Goal: Task Accomplishment & Management: Manage account settings

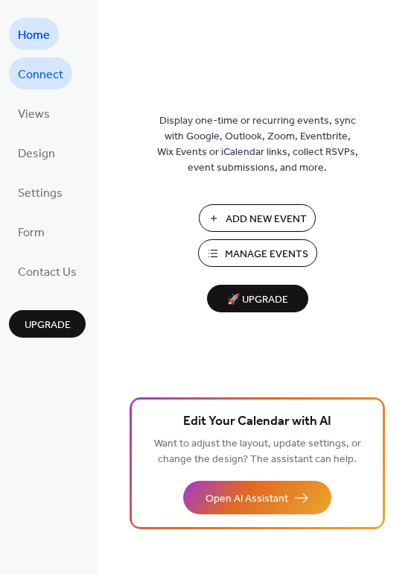
click at [52, 73] on span "Connect" at bounding box center [40, 74] width 45 height 23
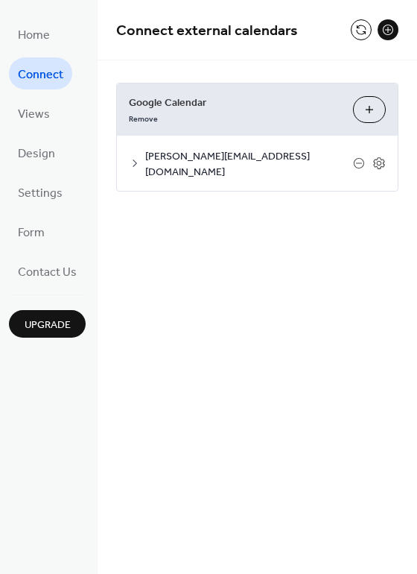
click at [135, 157] on icon at bounding box center [135, 163] width 12 height 12
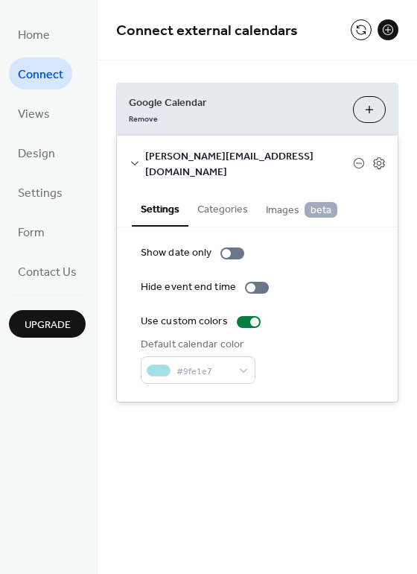
click at [135, 157] on icon at bounding box center [135, 163] width 12 height 12
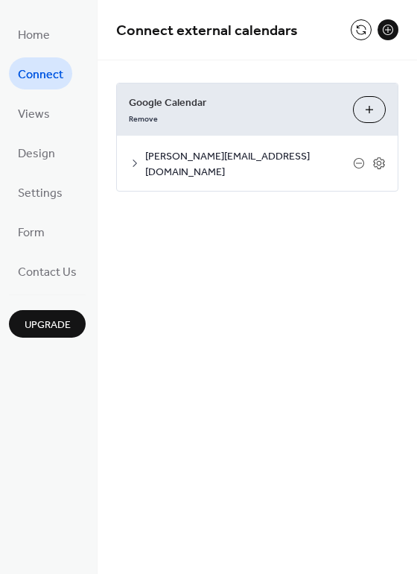
click at [134, 157] on icon at bounding box center [135, 163] width 12 height 12
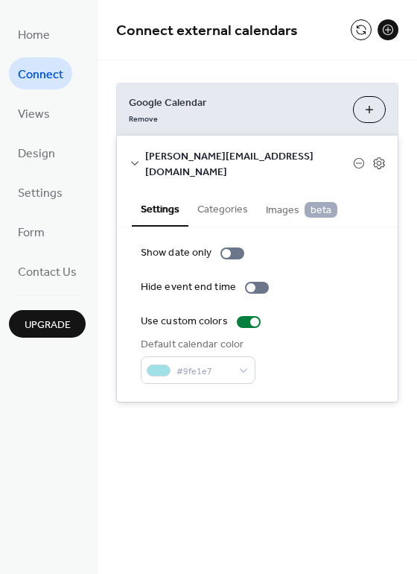
click at [225, 204] on button "Categories" at bounding box center [222, 208] width 69 height 34
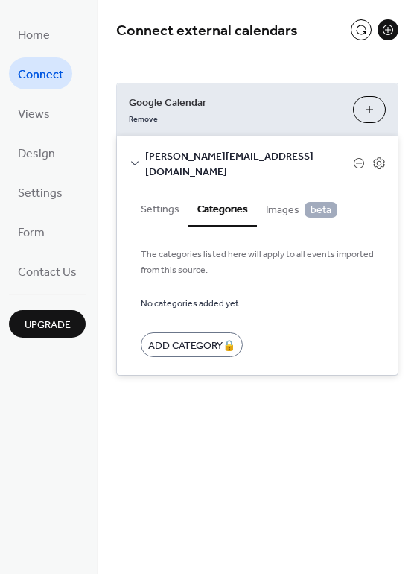
click at [276, 203] on span "Images beta" at bounding box center [302, 210] width 72 height 16
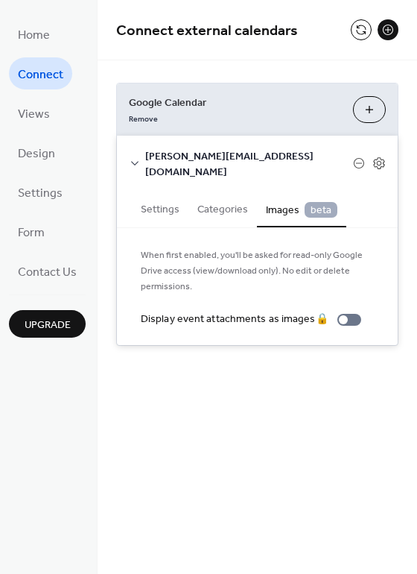
click at [159, 200] on button "Settings" at bounding box center [160, 208] width 57 height 34
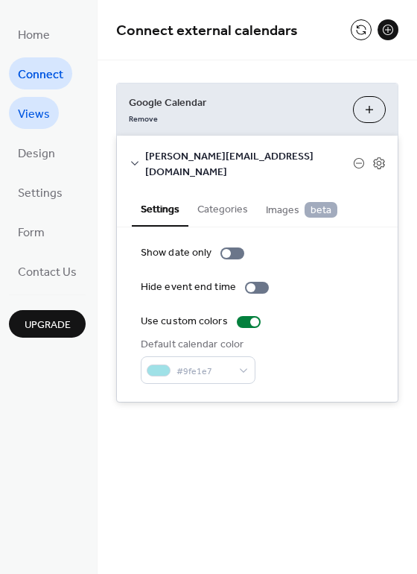
click at [19, 112] on span "Views" at bounding box center [34, 114] width 32 height 23
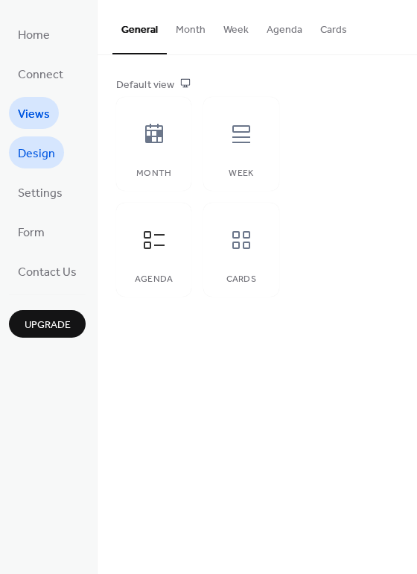
click at [39, 149] on span "Design" at bounding box center [36, 153] width 37 height 23
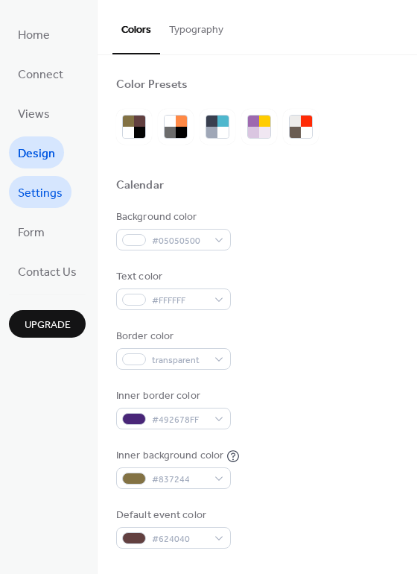
click at [44, 180] on link "Settings" at bounding box center [40, 192] width 63 height 32
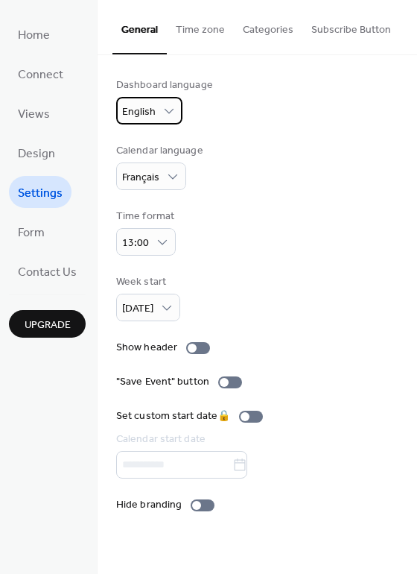
click at [147, 118] on span "English" at bounding box center [139, 112] width 34 height 20
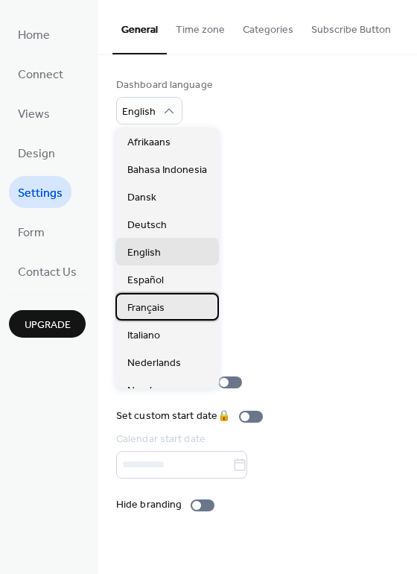
click at [160, 300] on span "Français" at bounding box center [145, 308] width 37 height 16
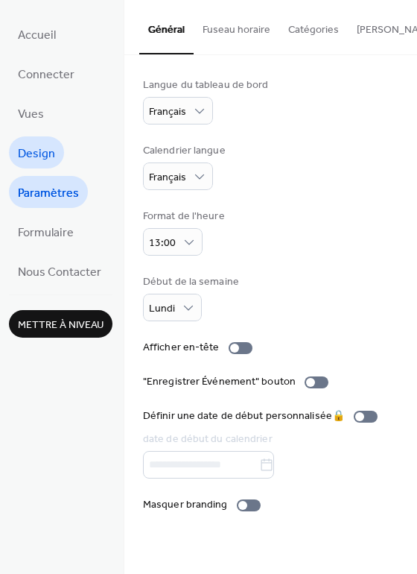
click at [37, 148] on span "Design" at bounding box center [36, 153] width 37 height 23
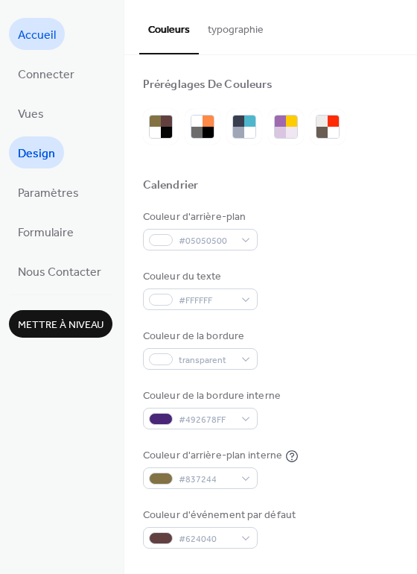
click at [45, 36] on span "Accueil" at bounding box center [37, 35] width 38 height 23
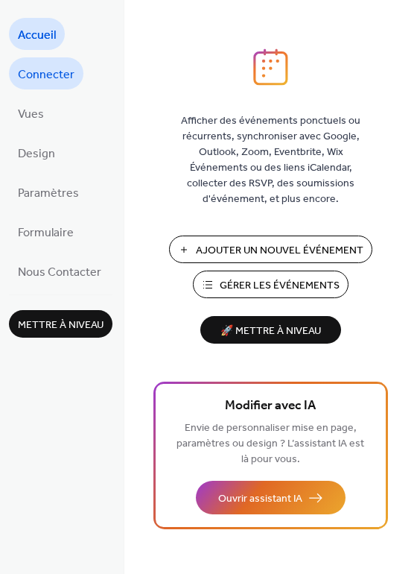
click at [60, 66] on span "Connecter" at bounding box center [46, 74] width 57 height 23
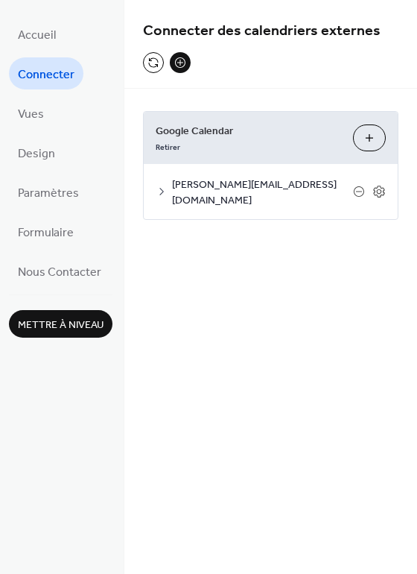
click at [162, 177] on div "antoine.mahin@caecilia.be" at bounding box center [271, 191] width 254 height 55
click at [160, 185] on icon at bounding box center [162, 191] width 12 height 12
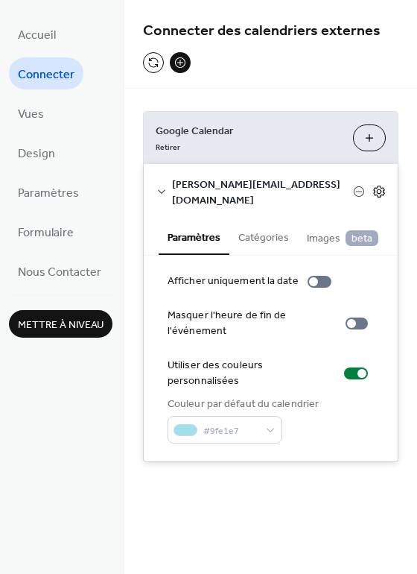
click at [384, 187] on icon at bounding box center [378, 191] width 13 height 13
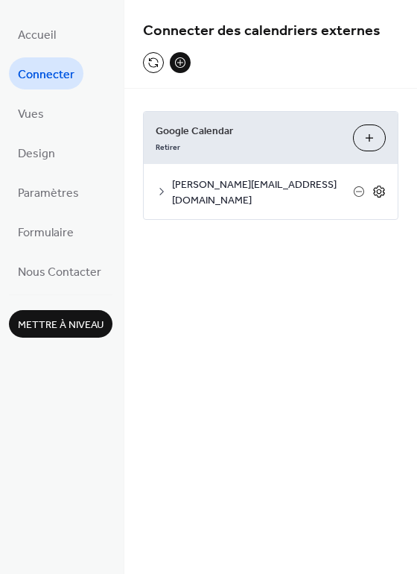
click at [384, 187] on icon at bounding box center [378, 191] width 13 height 13
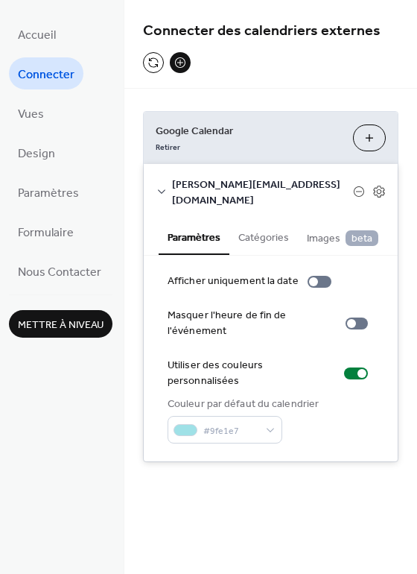
click at [71, 323] on span "Mettre à niveau" at bounding box center [61, 325] width 86 height 16
click at [52, 39] on span "Accueil" at bounding box center [37, 35] width 38 height 23
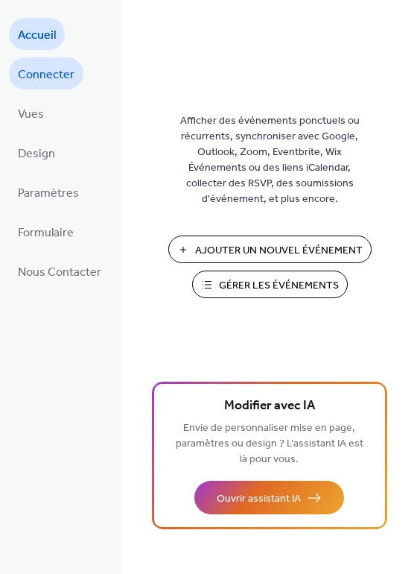
click at [51, 80] on span "Connecter" at bounding box center [46, 74] width 57 height 23
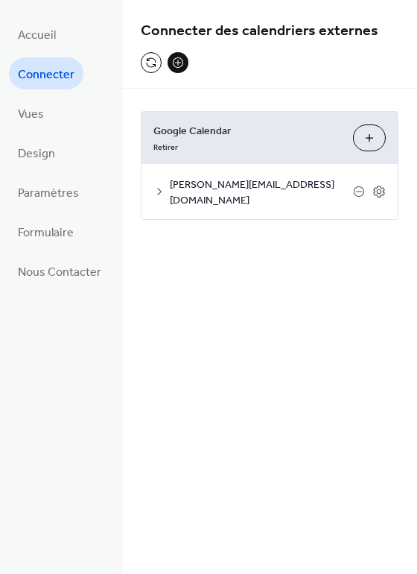
click at [184, 181] on span "antoine.mahin@caecilia.be" at bounding box center [261, 192] width 183 height 31
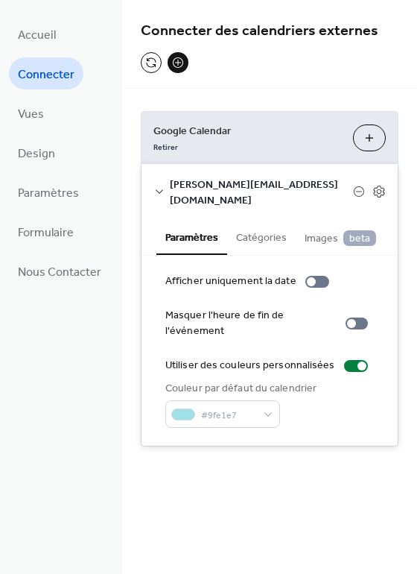
click at [234, 71] on div "Connecter des calendriers externes" at bounding box center [269, 44] width 295 height 89
click at [46, 41] on span "Accueil" at bounding box center [37, 35] width 38 height 23
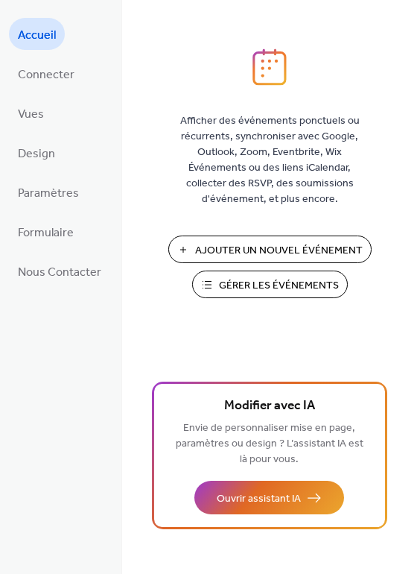
click at [291, 253] on span "Ajouter Un Nouvel Événement" at bounding box center [279, 251] width 168 height 16
click at [62, 83] on span "Connecter" at bounding box center [46, 74] width 57 height 23
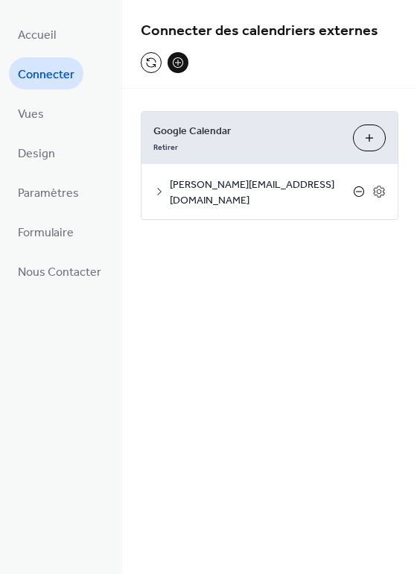
click at [361, 191] on icon at bounding box center [359, 191] width 6 height 1
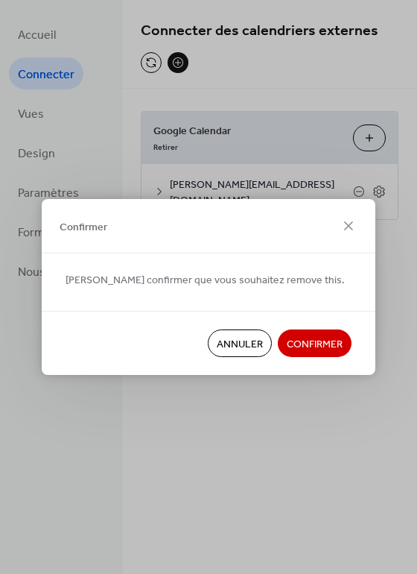
click at [320, 349] on span "Confirmer" at bounding box center [315, 345] width 56 height 16
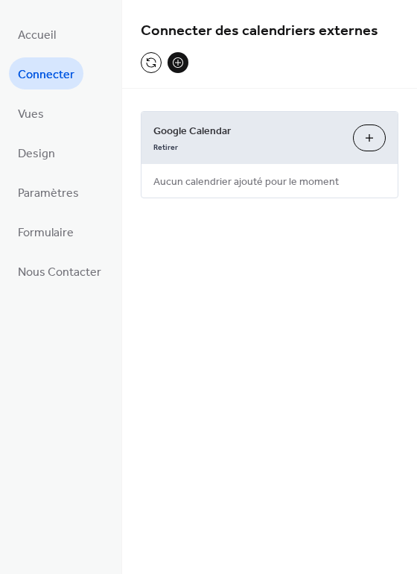
click at [374, 139] on button "Sélectionner Les Calendriers" at bounding box center [369, 137] width 33 height 27
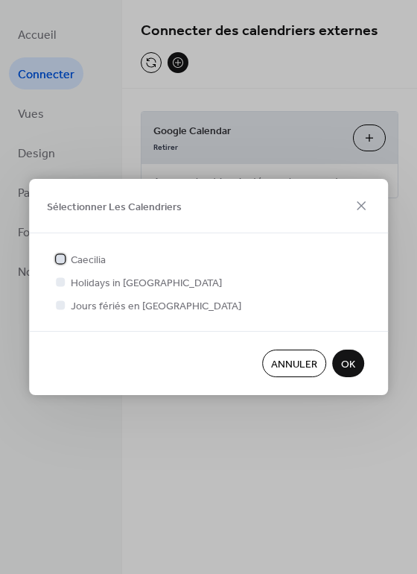
click at [63, 259] on div at bounding box center [60, 258] width 9 height 9
click at [352, 365] on span "OK" at bounding box center [348, 365] width 14 height 16
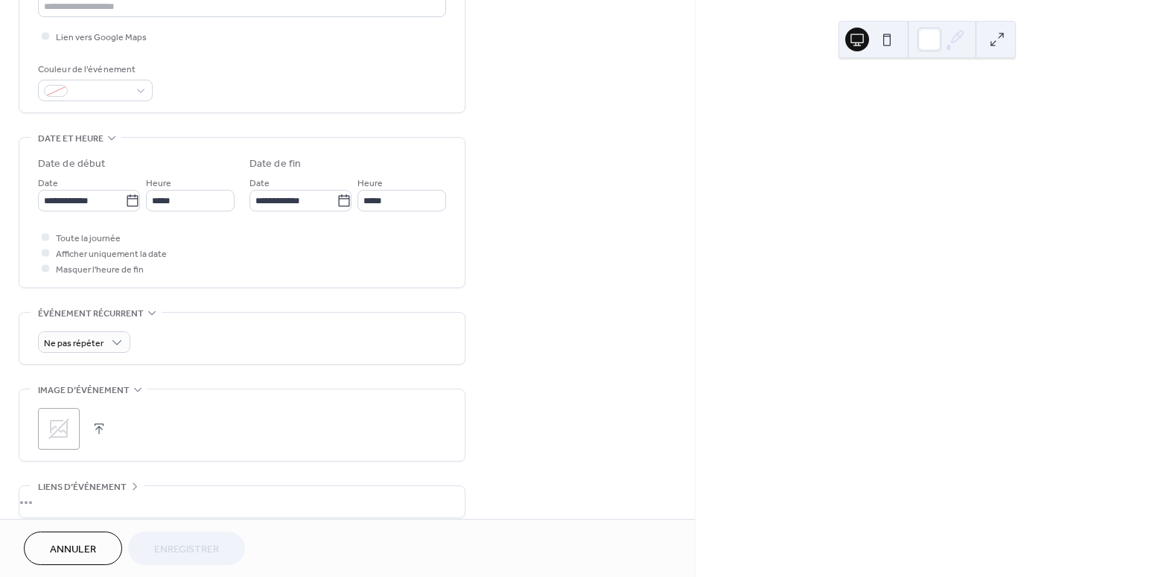
scroll to position [484, 0]
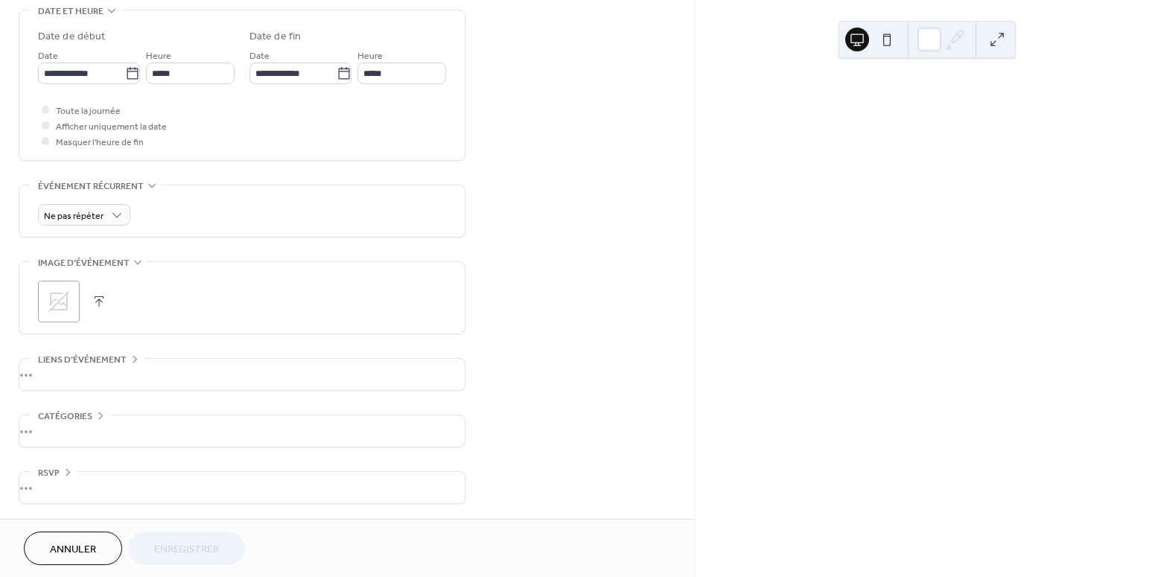
click at [74, 539] on button "Annuler" at bounding box center [73, 549] width 98 height 34
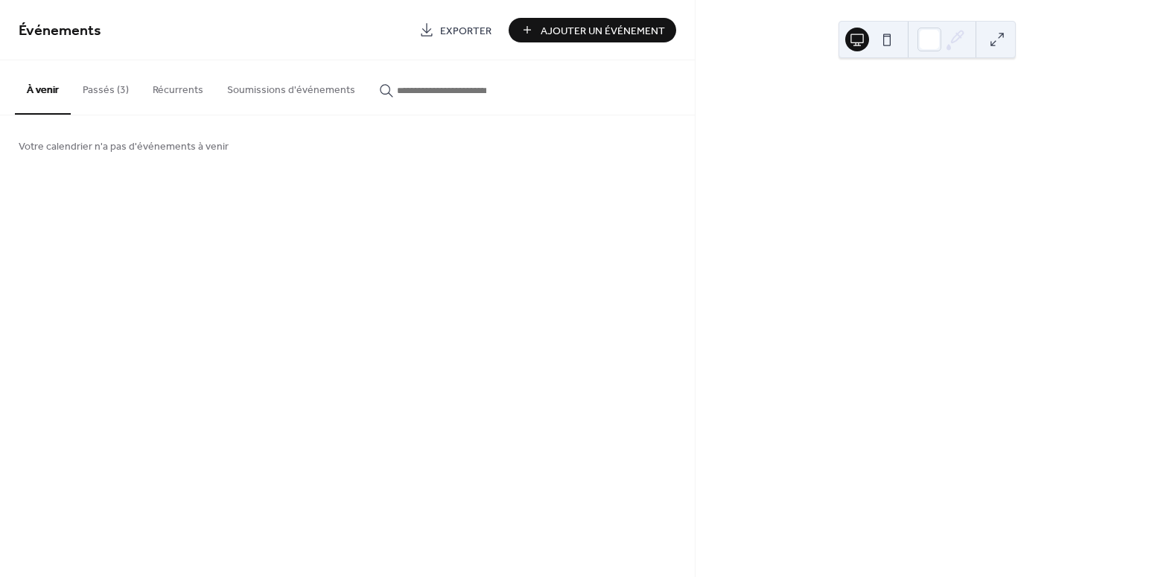
click at [101, 80] on button "Passés (3)" at bounding box center [106, 86] width 70 height 53
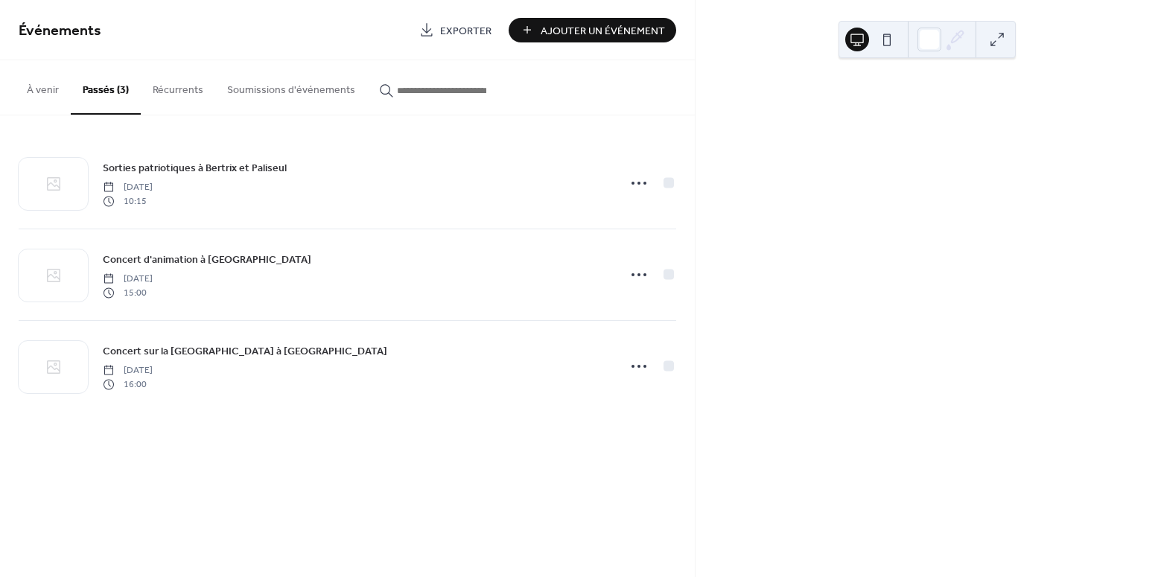
click at [48, 91] on button "À venir" at bounding box center [43, 86] width 56 height 53
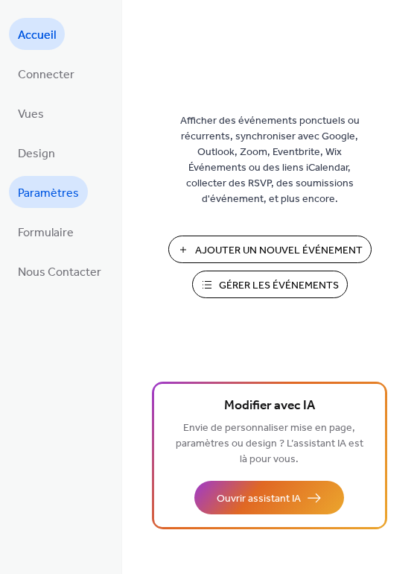
click at [64, 205] on link "Paramètres" at bounding box center [48, 192] width 79 height 32
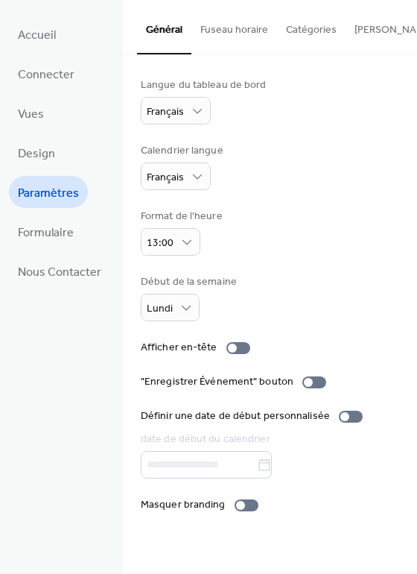
click at [364, 25] on button "[PERSON_NAME] S'abonner" at bounding box center [419, 26] width 146 height 53
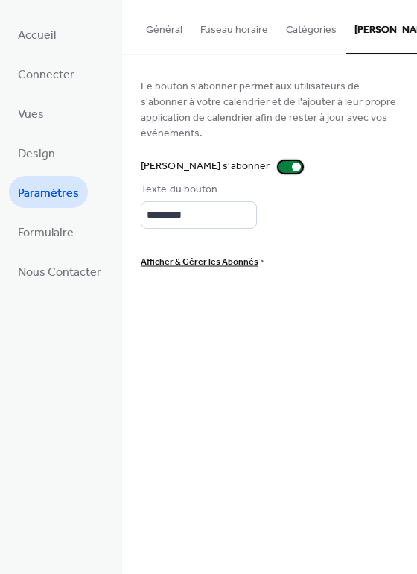
click at [279, 161] on div at bounding box center [291, 167] width 24 height 12
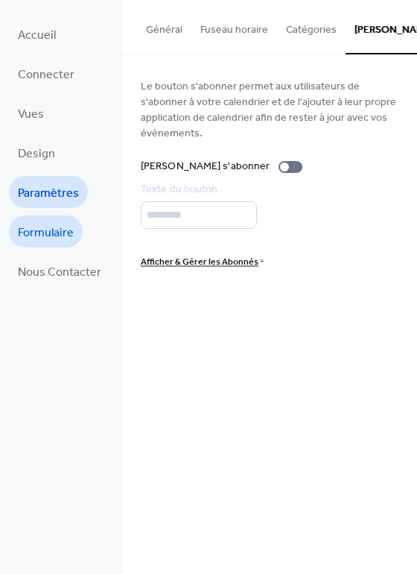
click at [72, 232] on span "Formulaire" at bounding box center [46, 232] width 56 height 23
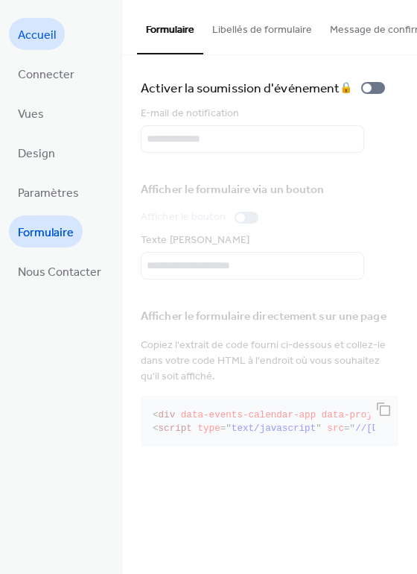
click at [51, 44] on span "Accueil" at bounding box center [37, 35] width 38 height 23
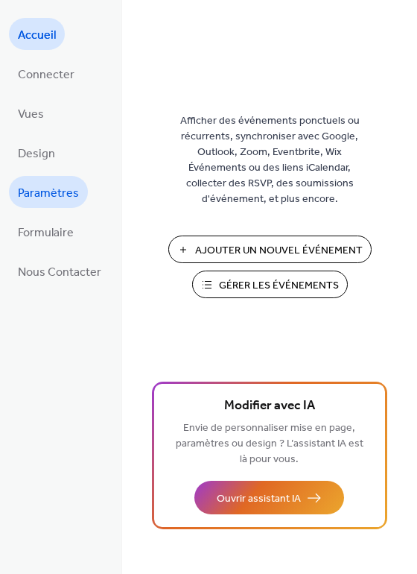
click at [61, 197] on span "Paramètres" at bounding box center [48, 193] width 61 height 23
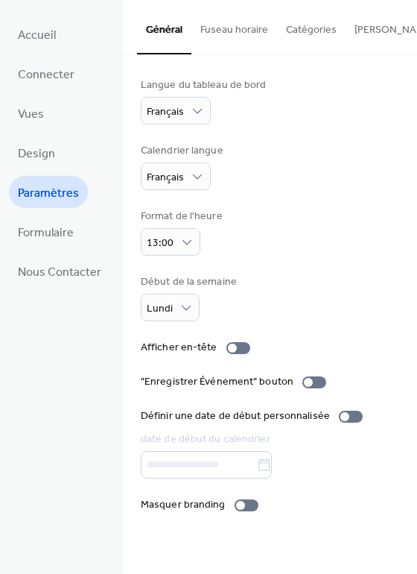
click at [365, 32] on button "[PERSON_NAME] S'abonner" at bounding box center [419, 26] width 146 height 53
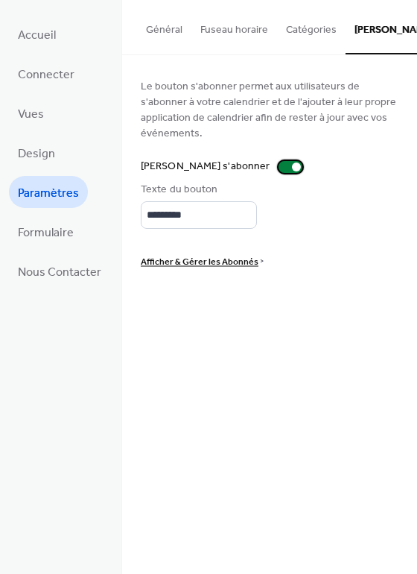
click at [279, 161] on div at bounding box center [291, 167] width 24 height 12
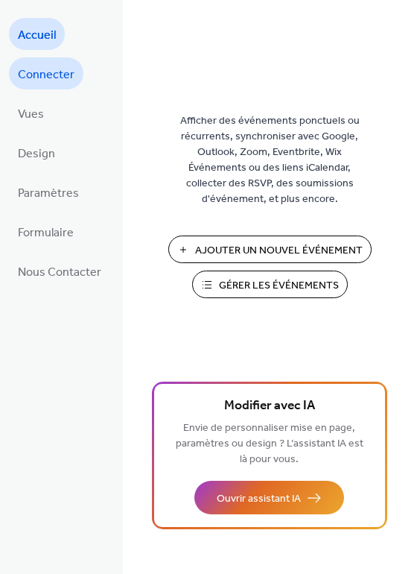
click at [40, 86] on span "Connecter" at bounding box center [46, 74] width 57 height 23
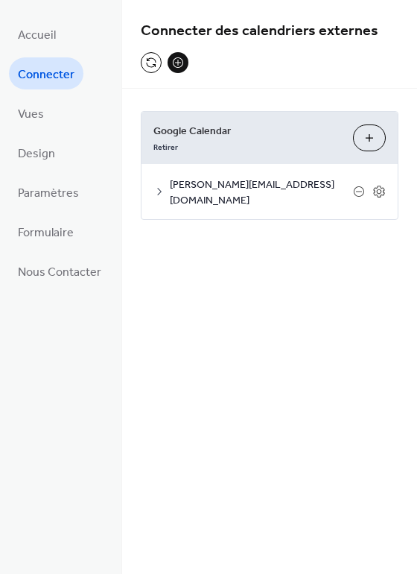
click at [156, 185] on icon at bounding box center [159, 191] width 12 height 12
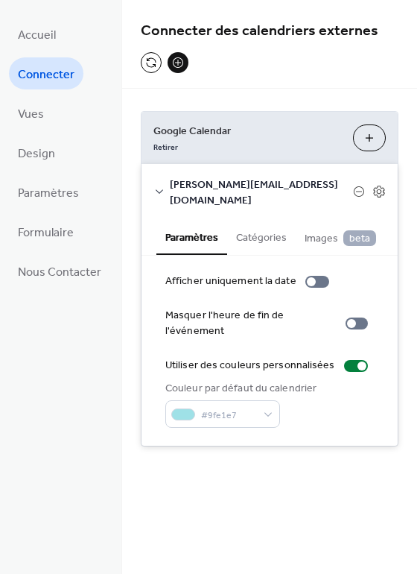
click at [159, 185] on icon at bounding box center [159, 191] width 12 height 12
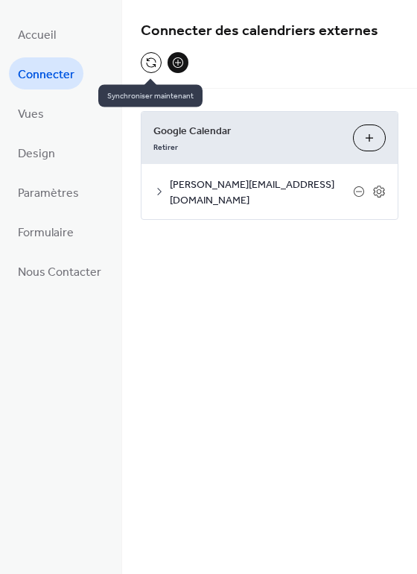
click at [147, 69] on button at bounding box center [151, 62] width 21 height 21
